Goal: Register for event/course

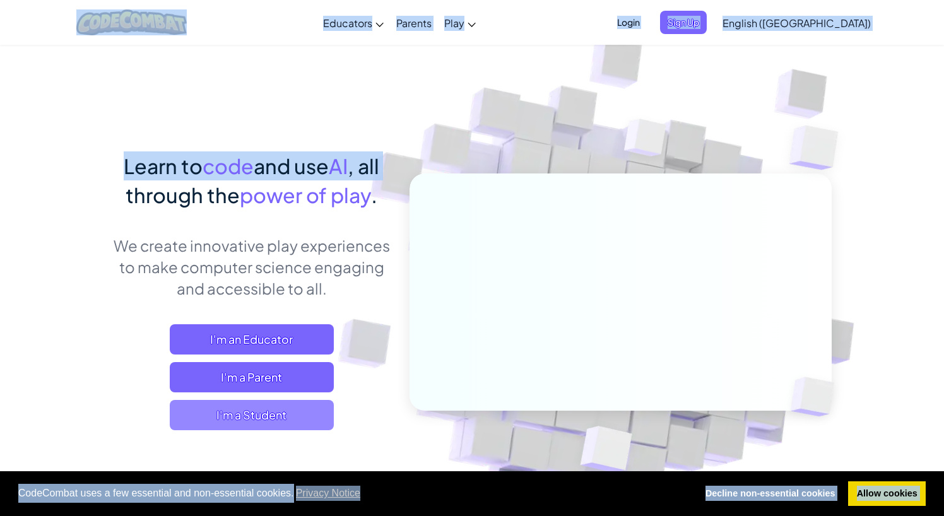
click at [320, 409] on span "I'm a Student" at bounding box center [252, 415] width 164 height 30
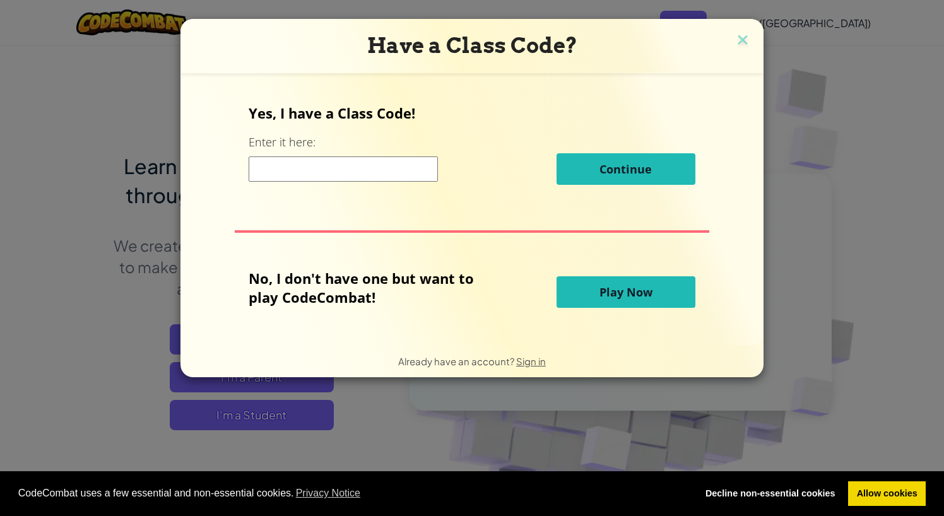
drag, startPoint x: 448, startPoint y: 189, endPoint x: 411, endPoint y: 174, distance: 40.2
click at [411, 174] on div "Yes, I have a Class Code! Enter it here: Continue No, I don't have one but want…" at bounding box center [472, 209] width 558 height 247
click at [420, 138] on div "Yes, I have a Class Code! Enter it here: Continue" at bounding box center [472, 148] width 446 height 91
click at [337, 168] on input at bounding box center [343, 168] width 189 height 25
drag, startPoint x: 273, startPoint y: 145, endPoint x: 280, endPoint y: 144, distance: 7.0
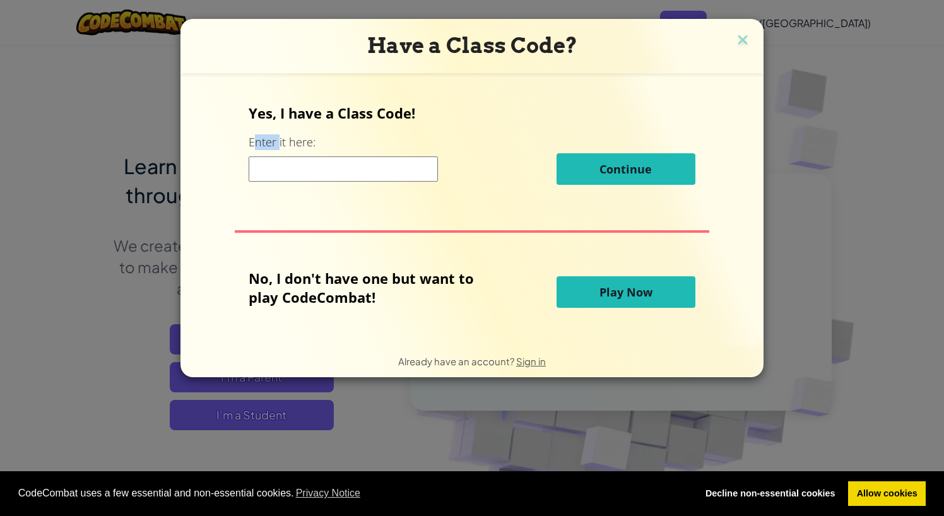
click at [280, 144] on label "Enter it here:" at bounding box center [282, 142] width 67 height 16
click at [318, 132] on div "Yes, I have a Class Code! Enter it here: Continue" at bounding box center [472, 148] width 446 height 91
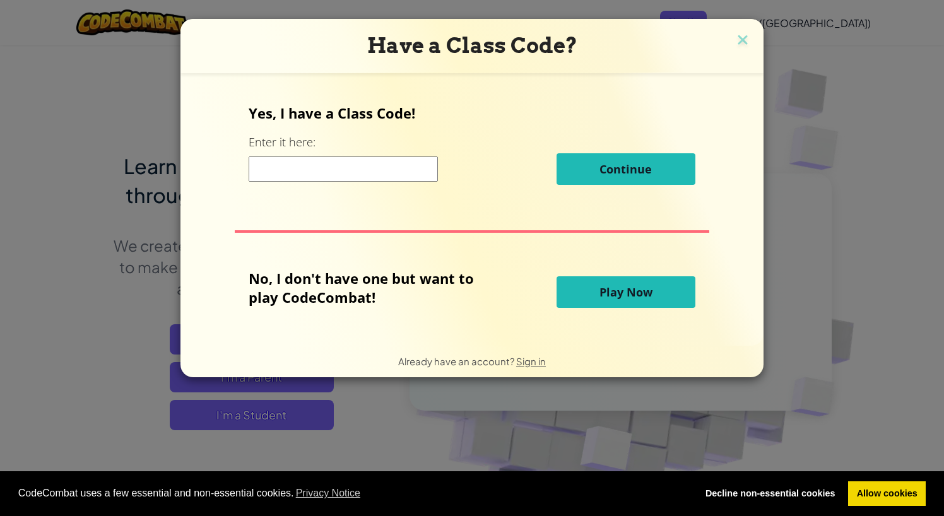
click at [318, 132] on div "Yes, I have a Class Code! Enter it here: Continue" at bounding box center [472, 148] width 446 height 91
